Goal: Find contact information

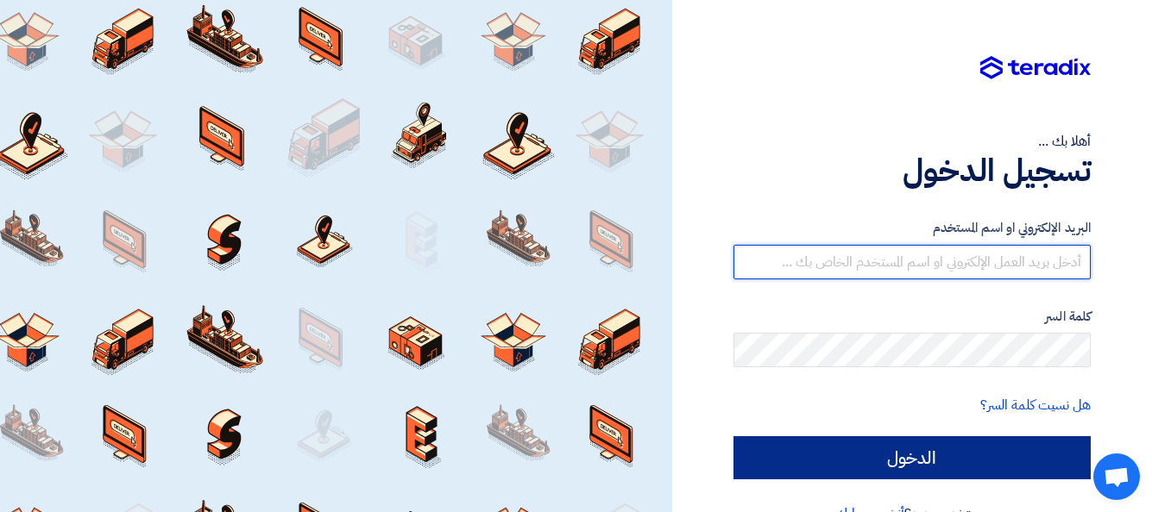
type input "[EMAIL_ADDRESS][DOMAIN_NAME]"
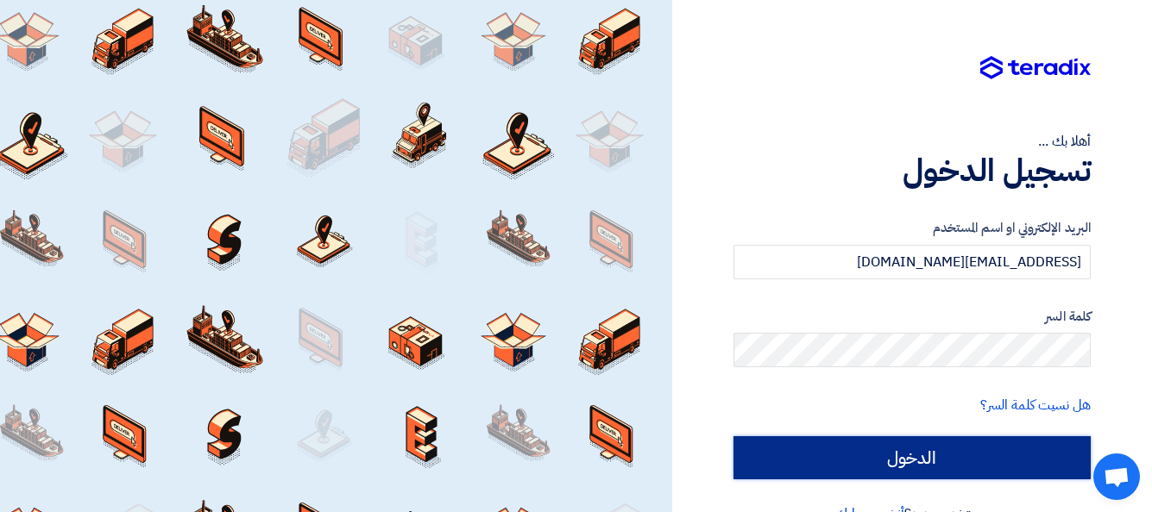
click at [902, 449] on input "الدخول" at bounding box center [911, 458] width 357 height 43
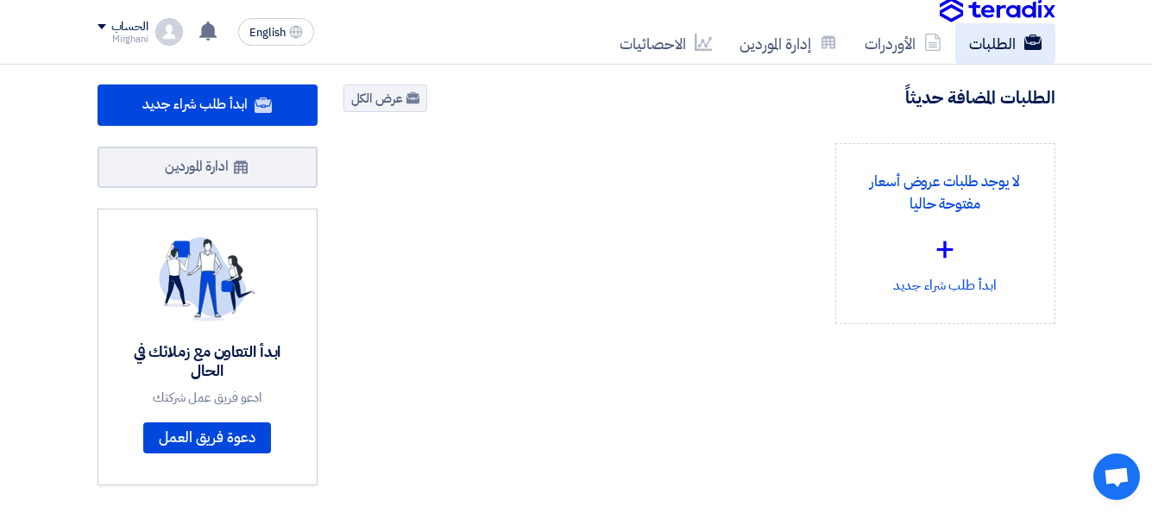
click at [982, 44] on link "الطلبات" at bounding box center [1005, 43] width 100 height 41
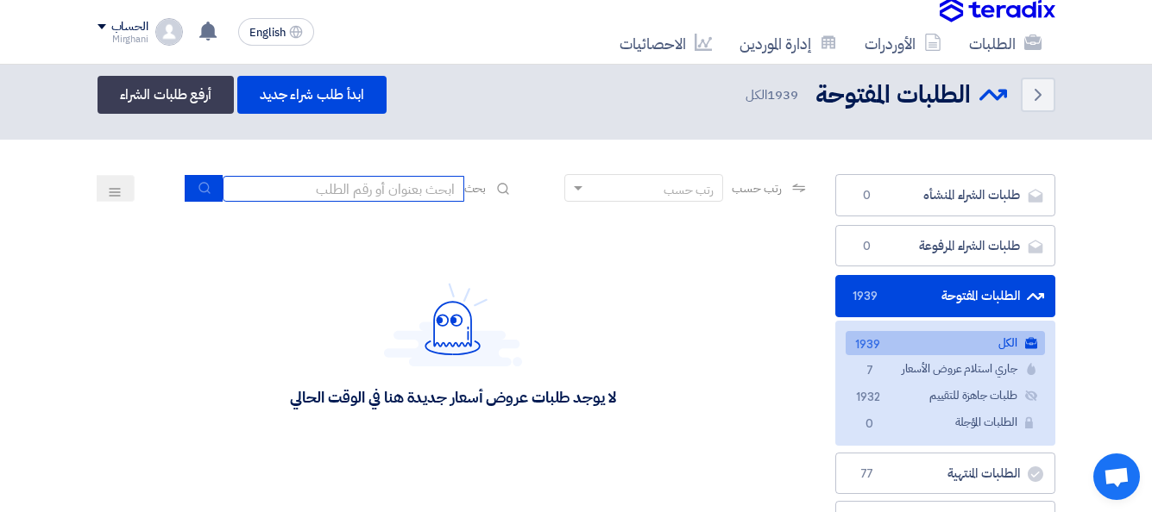
click at [353, 190] on input at bounding box center [344, 189] width 242 height 26
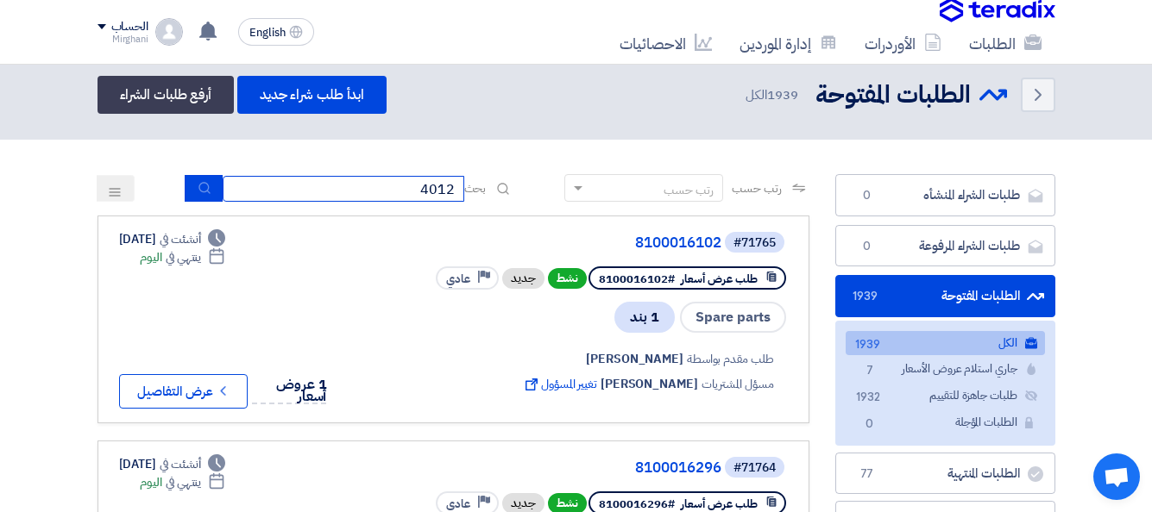
type input "4012"
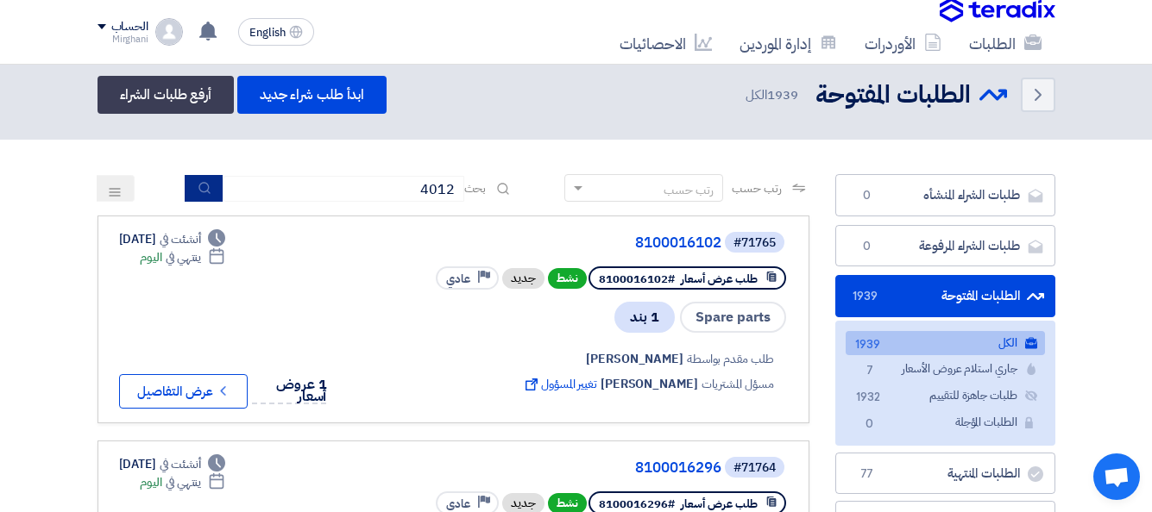
click at [185, 181] on button "submit" at bounding box center [204, 188] width 38 height 27
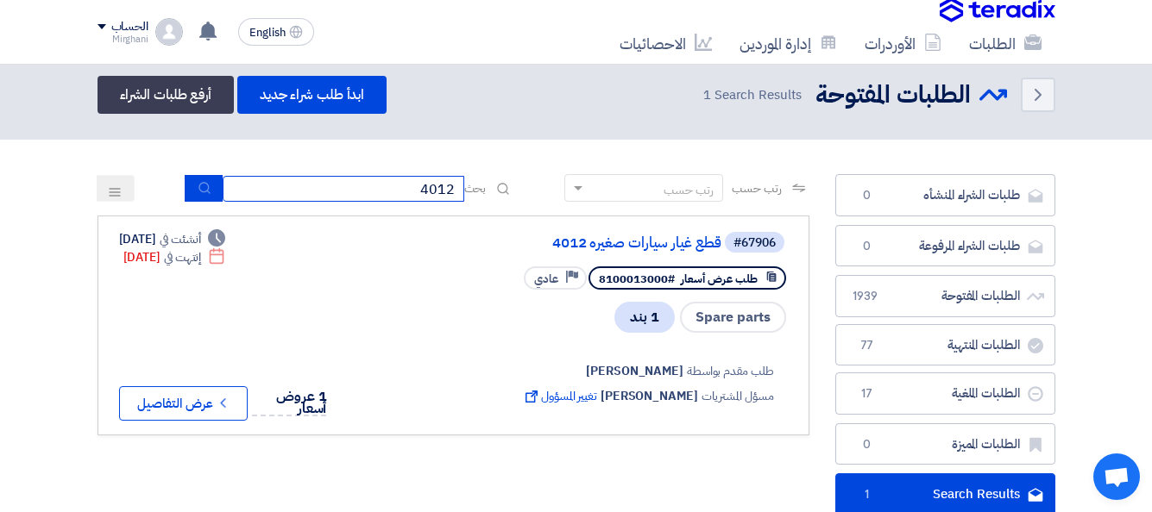
drag, startPoint x: 379, startPoint y: 189, endPoint x: 485, endPoint y: 179, distance: 106.5
click at [485, 179] on div "بحث 4012" at bounding box center [349, 188] width 329 height 27
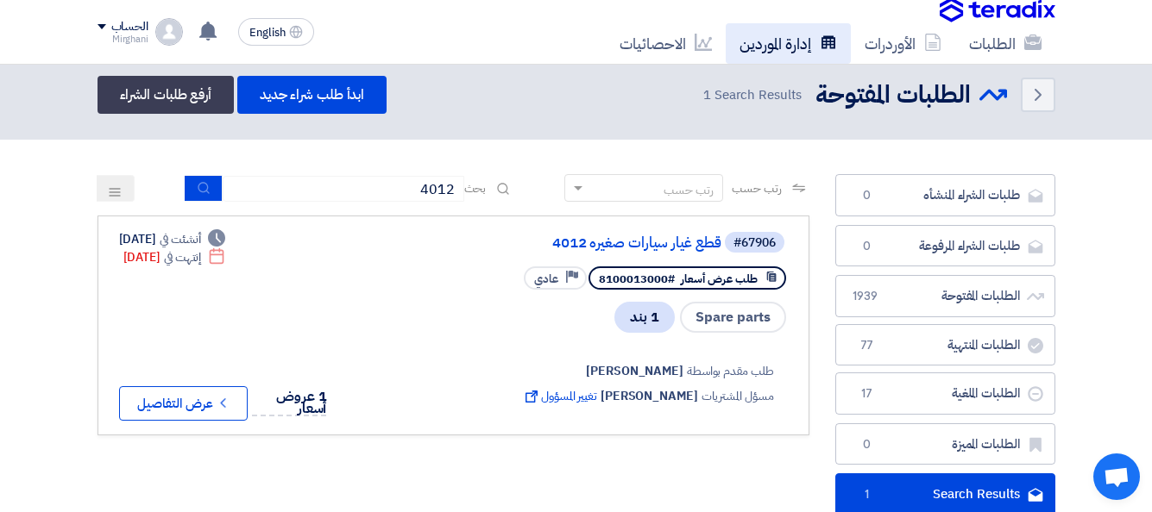
click at [758, 48] on link "إدارة الموردين" at bounding box center [788, 43] width 125 height 41
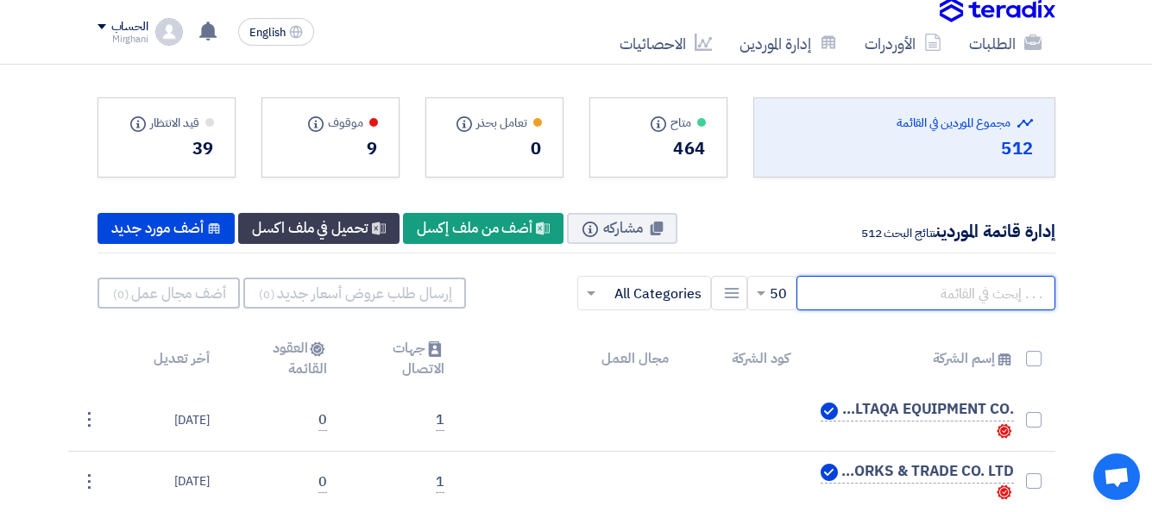
click at [886, 302] on input "text" at bounding box center [925, 293] width 259 height 35
paste input "10000824"
type input "10000824"
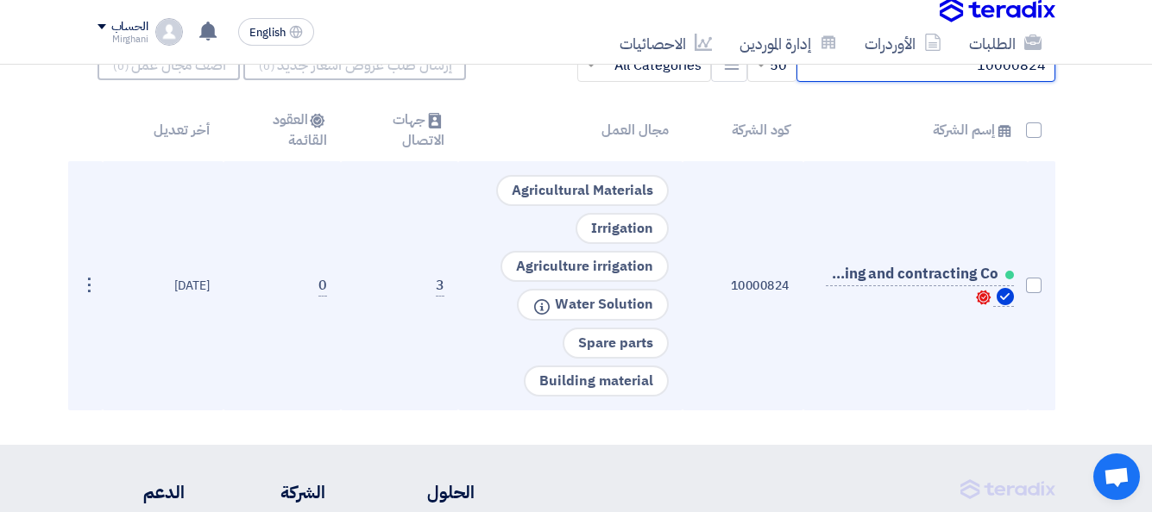
scroll to position [259, 0]
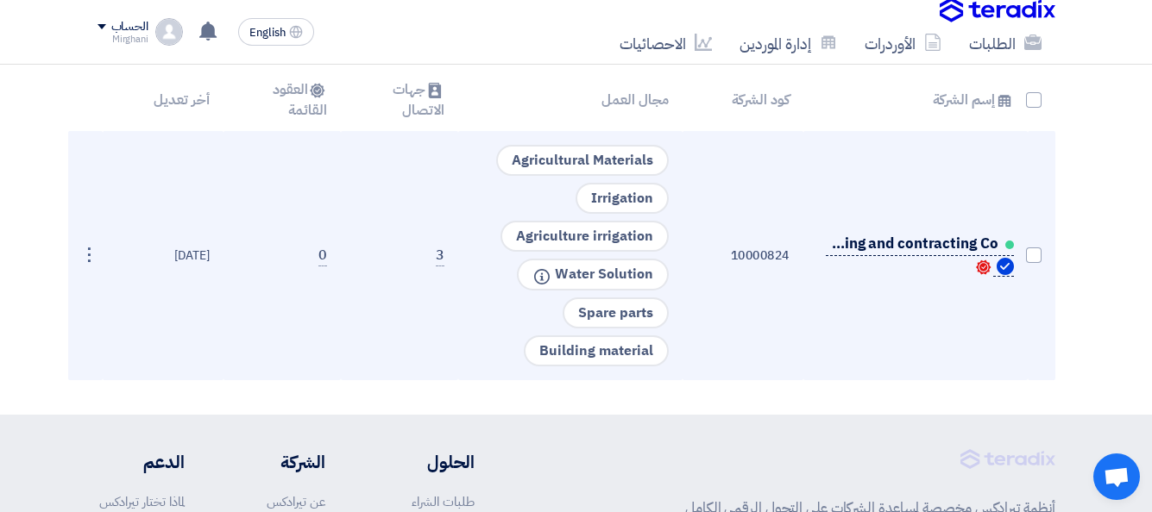
click at [902, 248] on span "Demas Trading and contracting Co." at bounding box center [912, 244] width 173 height 14
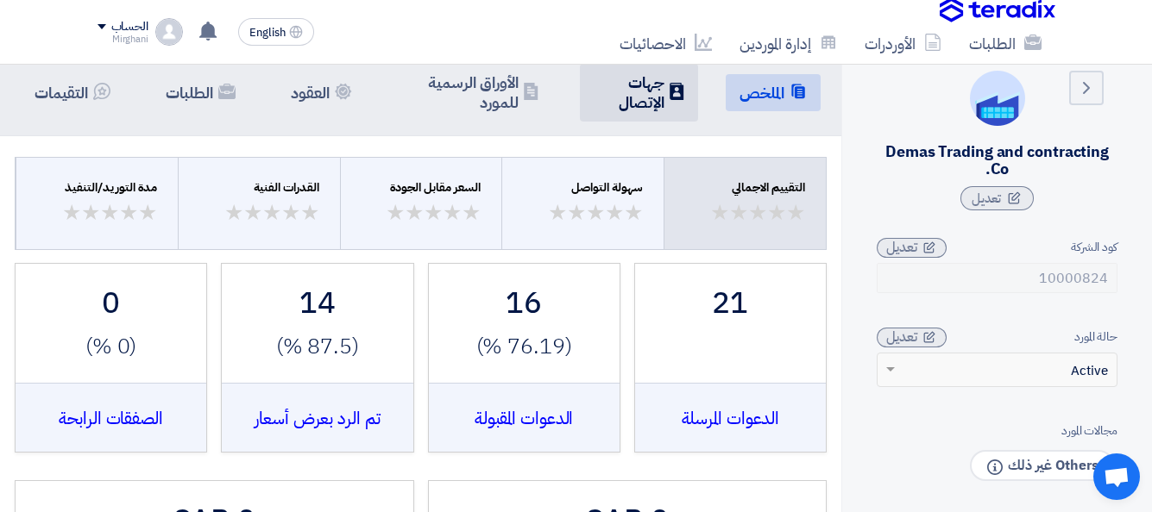
click at [639, 100] on h5 "جهات الإتصال" at bounding box center [630, 92] width 72 height 41
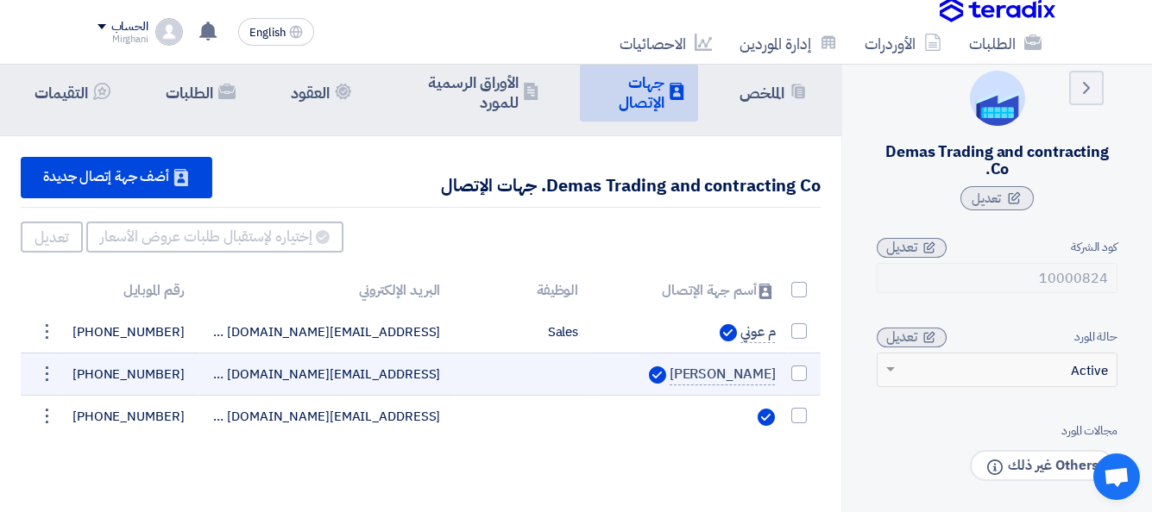
drag, startPoint x: 94, startPoint y: 373, endPoint x: 185, endPoint y: 380, distance: 91.8
click at [185, 380] on td "[PHONE_NUMBER]" at bounding box center [129, 374] width 138 height 42
copy span "[PHONE_NUMBER]"
